Goal: Transaction & Acquisition: Download file/media

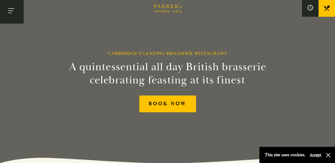
click at [9, 9] on button "Toggle navigation" at bounding box center [11, 11] width 23 height 23
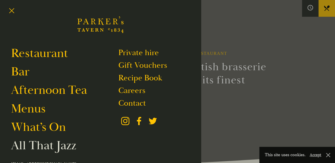
click at [48, 143] on link "All That Jazz" at bounding box center [43, 145] width 65 height 15
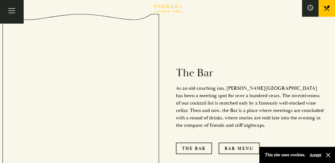
scroll to position [548, 0]
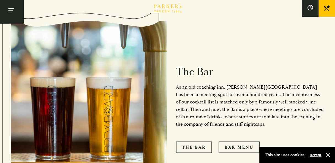
click at [10, 15] on button "Toggle navigation" at bounding box center [11, 11] width 23 height 23
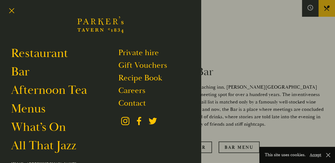
click at [236, 114] on div at bounding box center [167, 81] width 335 height 163
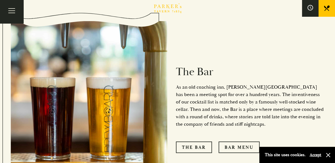
click at [236, 142] on link "Bar Menu" at bounding box center [238, 148] width 41 height 12
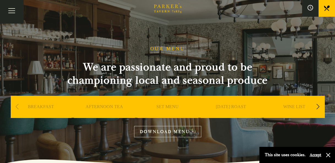
click at [181, 134] on link "DOWNLOAD MENU" at bounding box center [167, 131] width 67 height 11
